Goal: Check status

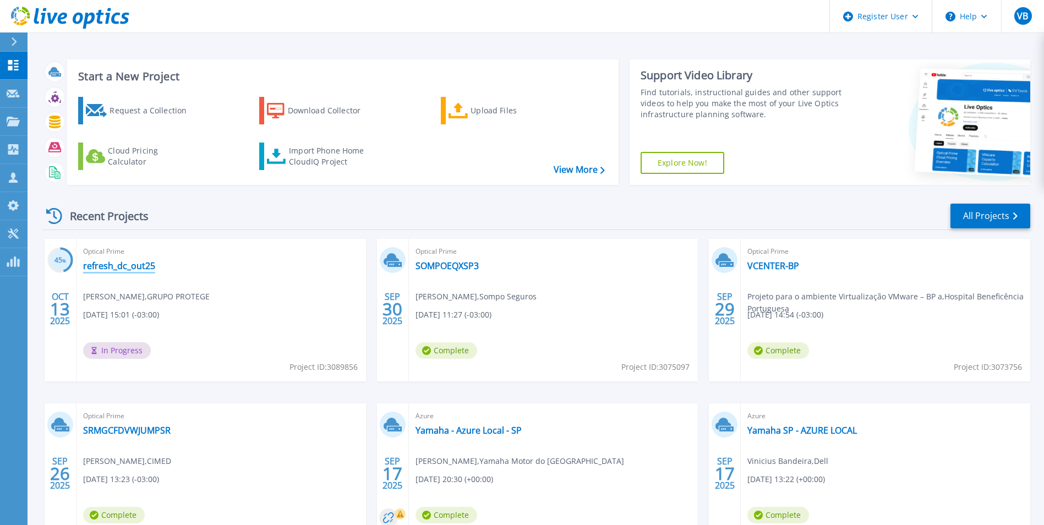
click at [99, 266] on link "refresh_dc_out25" at bounding box center [119, 265] width 72 height 11
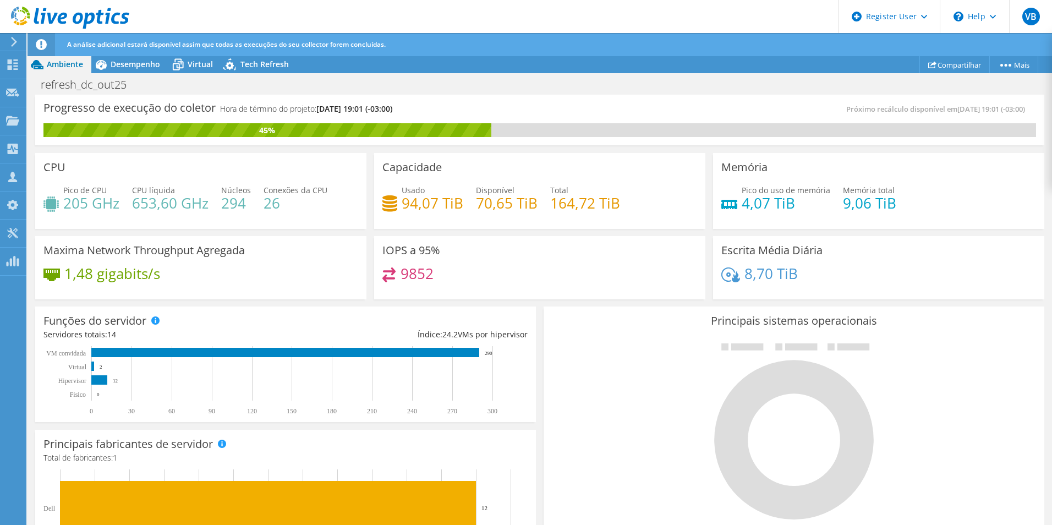
scroll to position [61, 0]
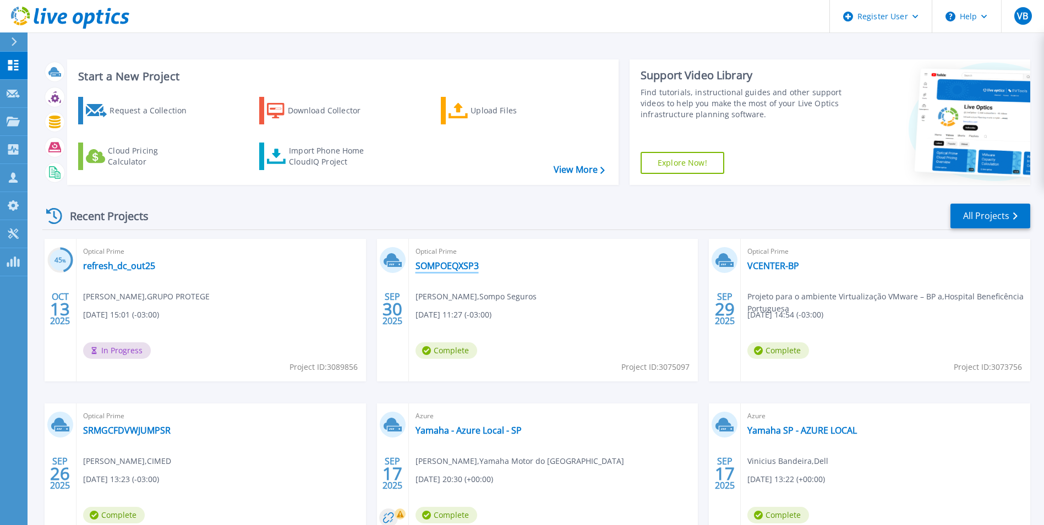
click at [443, 266] on link "SOMPOEQXSP3" at bounding box center [447, 265] width 63 height 11
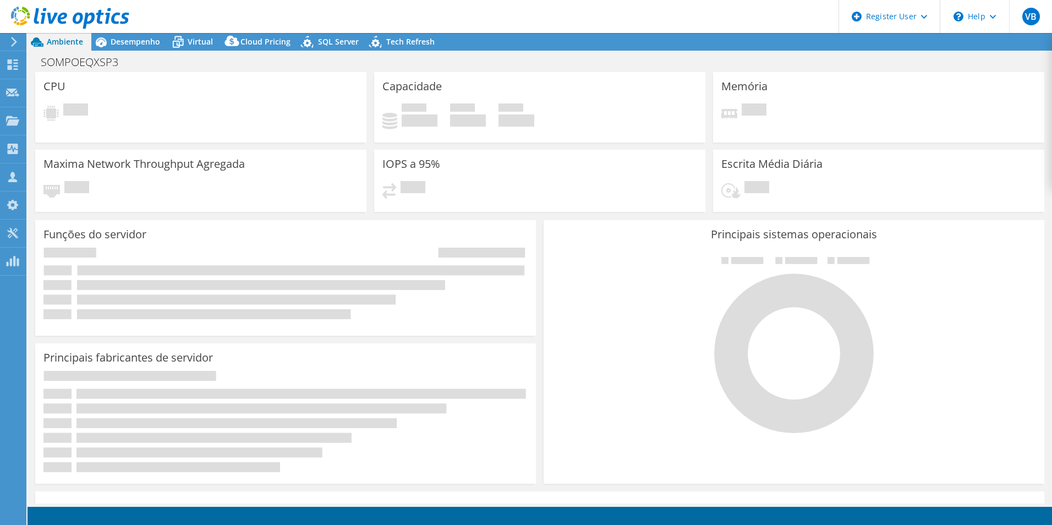
select select "SouthAmerica"
select select "BRL"
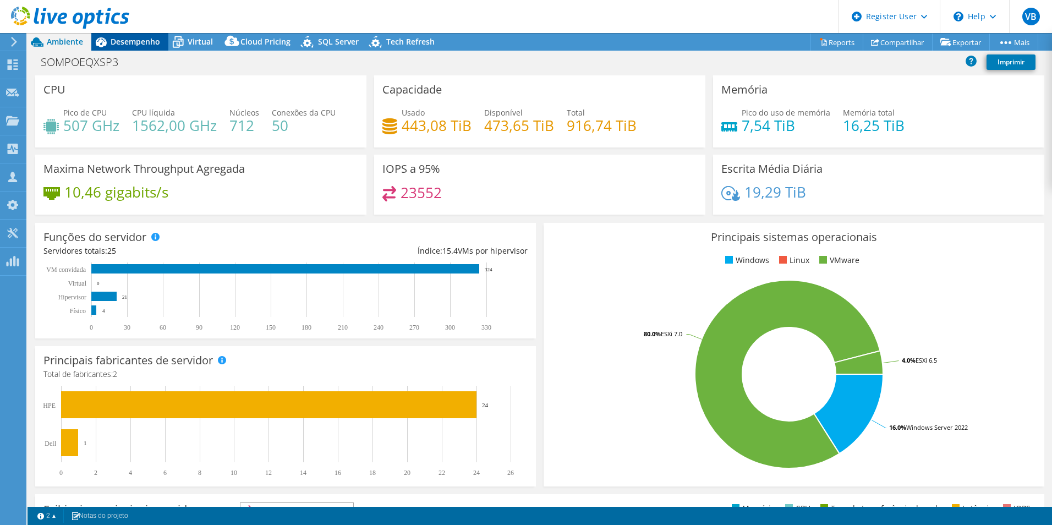
click at [140, 45] on span "Desempenho" at bounding box center [136, 41] width 50 height 10
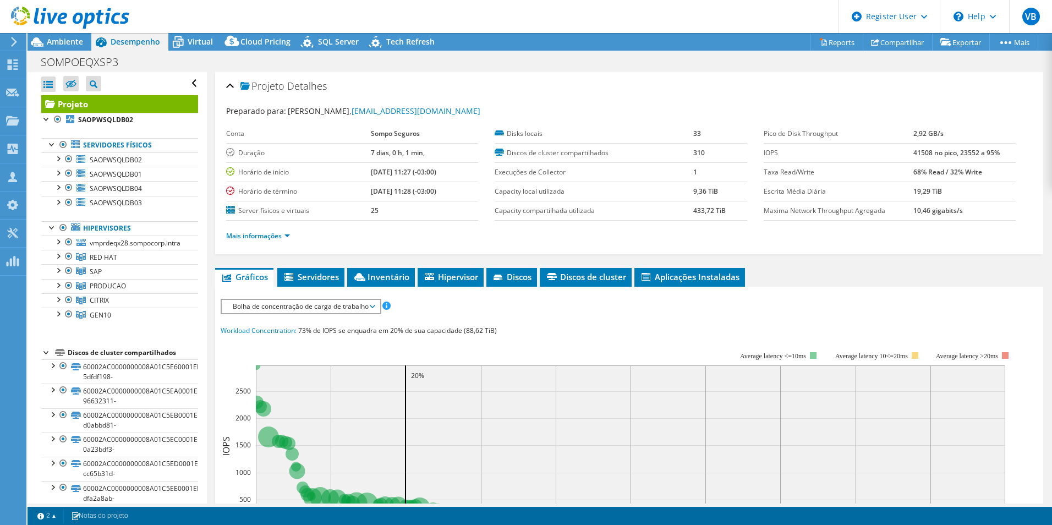
click at [43, 354] on div at bounding box center [46, 351] width 11 height 11
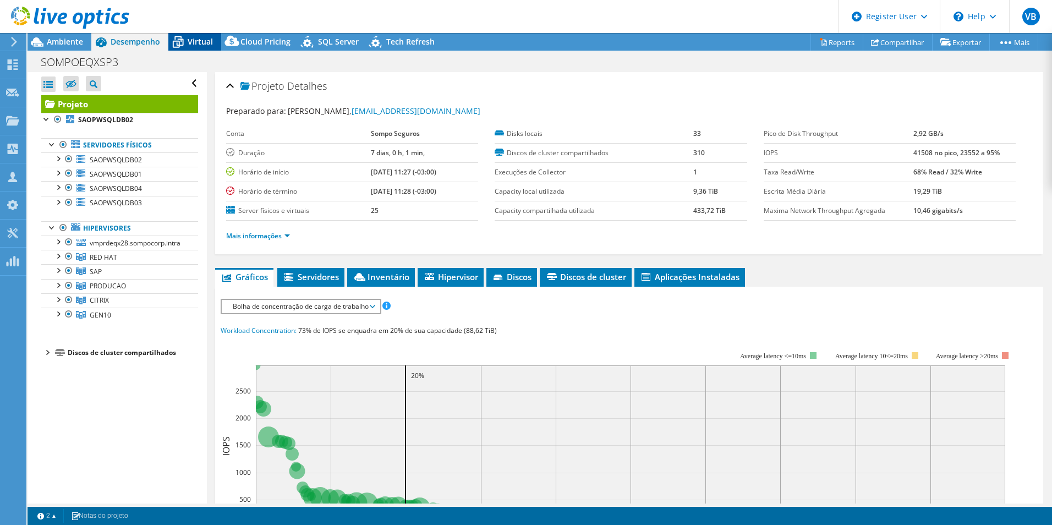
click at [218, 37] on div "Virtual" at bounding box center [194, 42] width 53 height 18
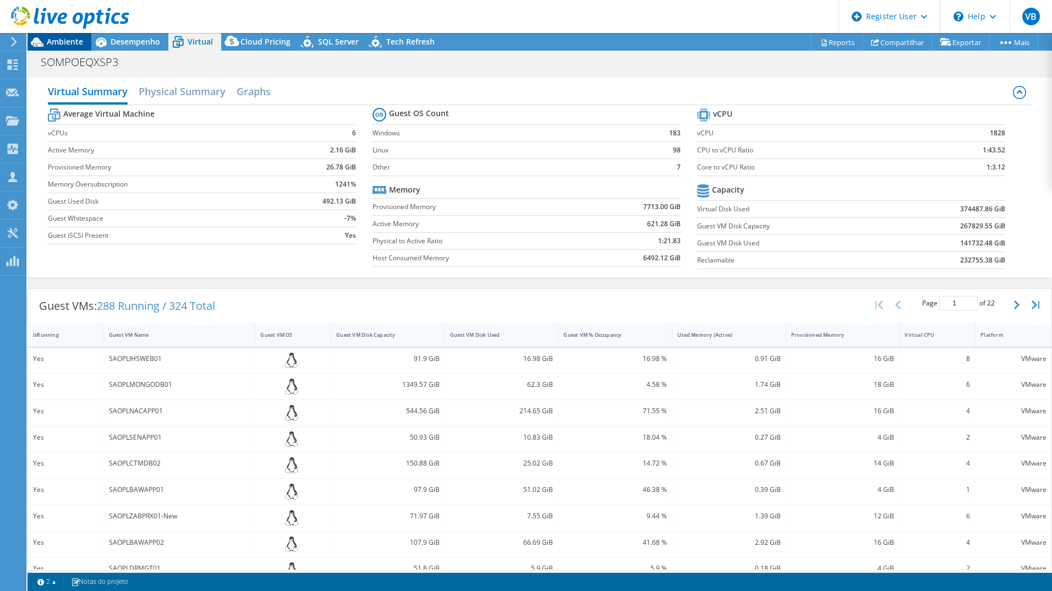
click at [71, 48] on div "Ambiente" at bounding box center [60, 42] width 64 height 18
